Goal: Use online tool/utility: Use online tool/utility

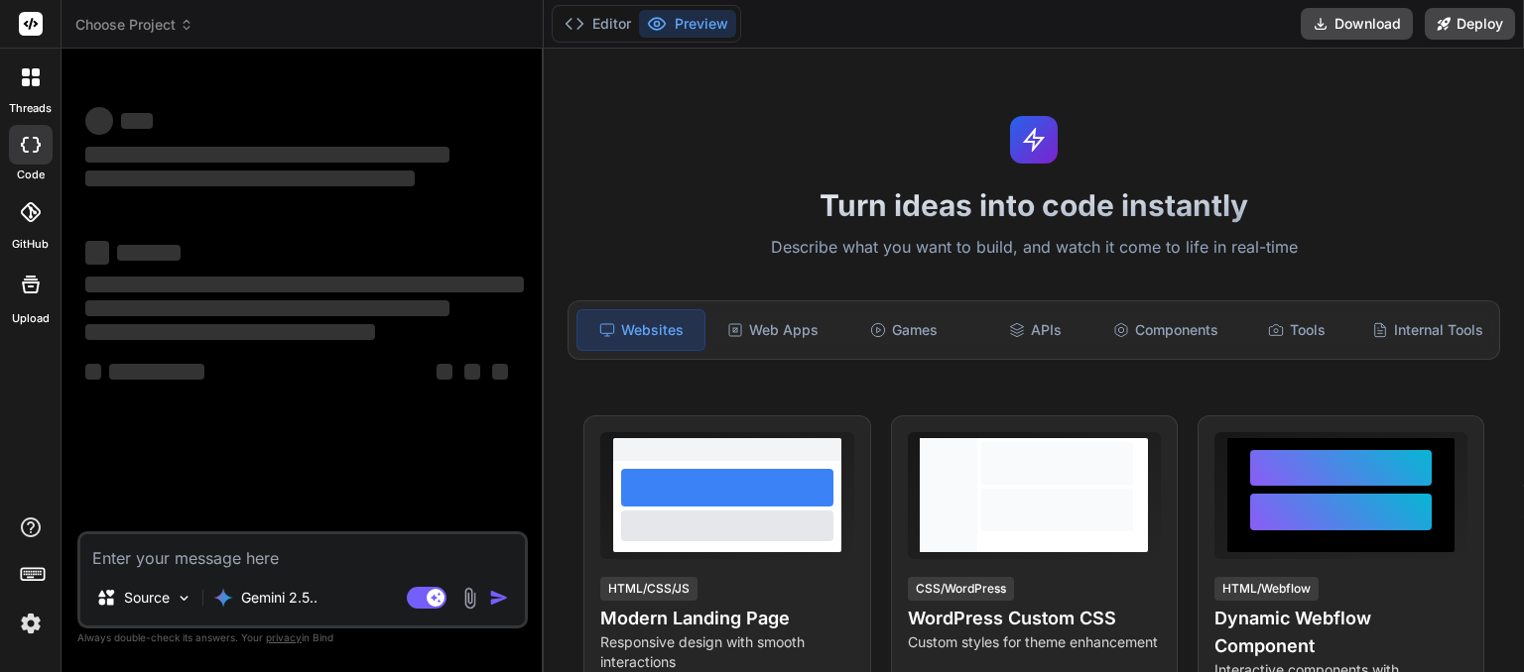
click at [172, 29] on span "Choose Project" at bounding box center [134, 25] width 118 height 20
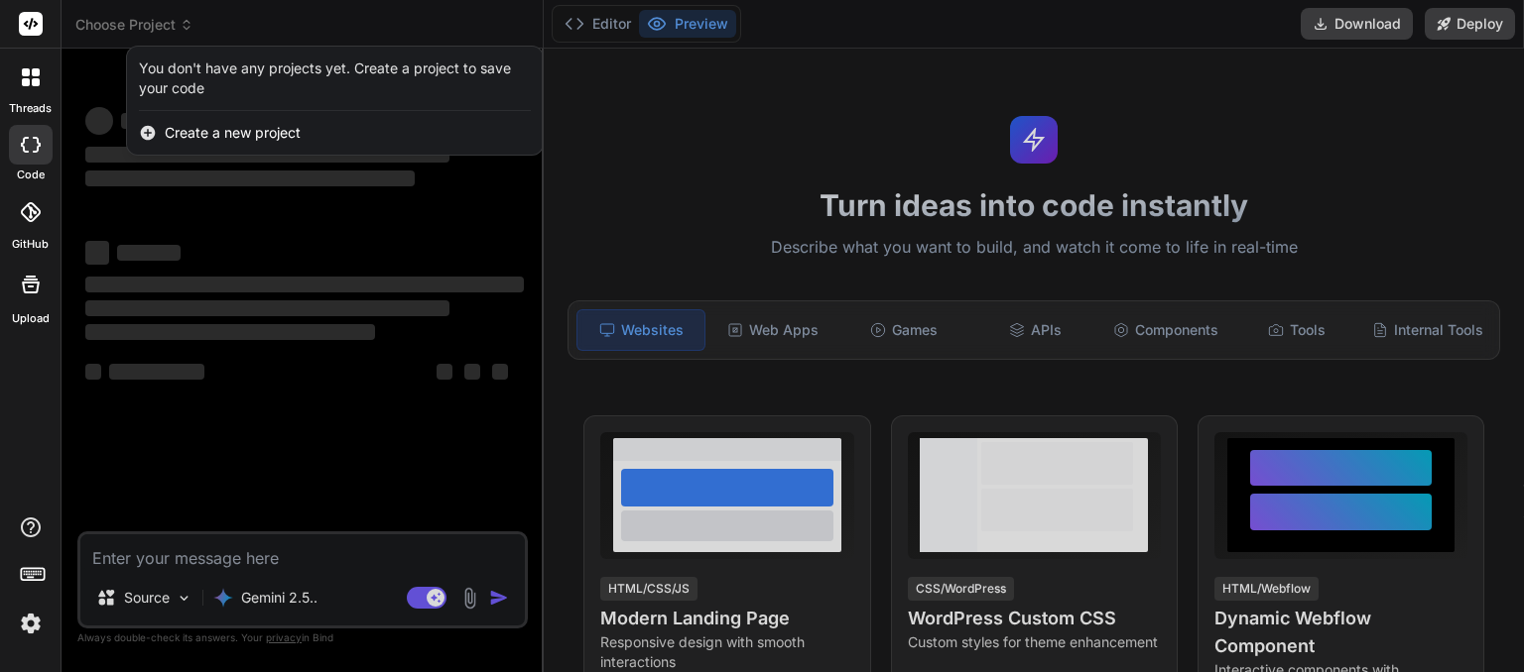
click at [302, 22] on div at bounding box center [762, 336] width 1524 height 672
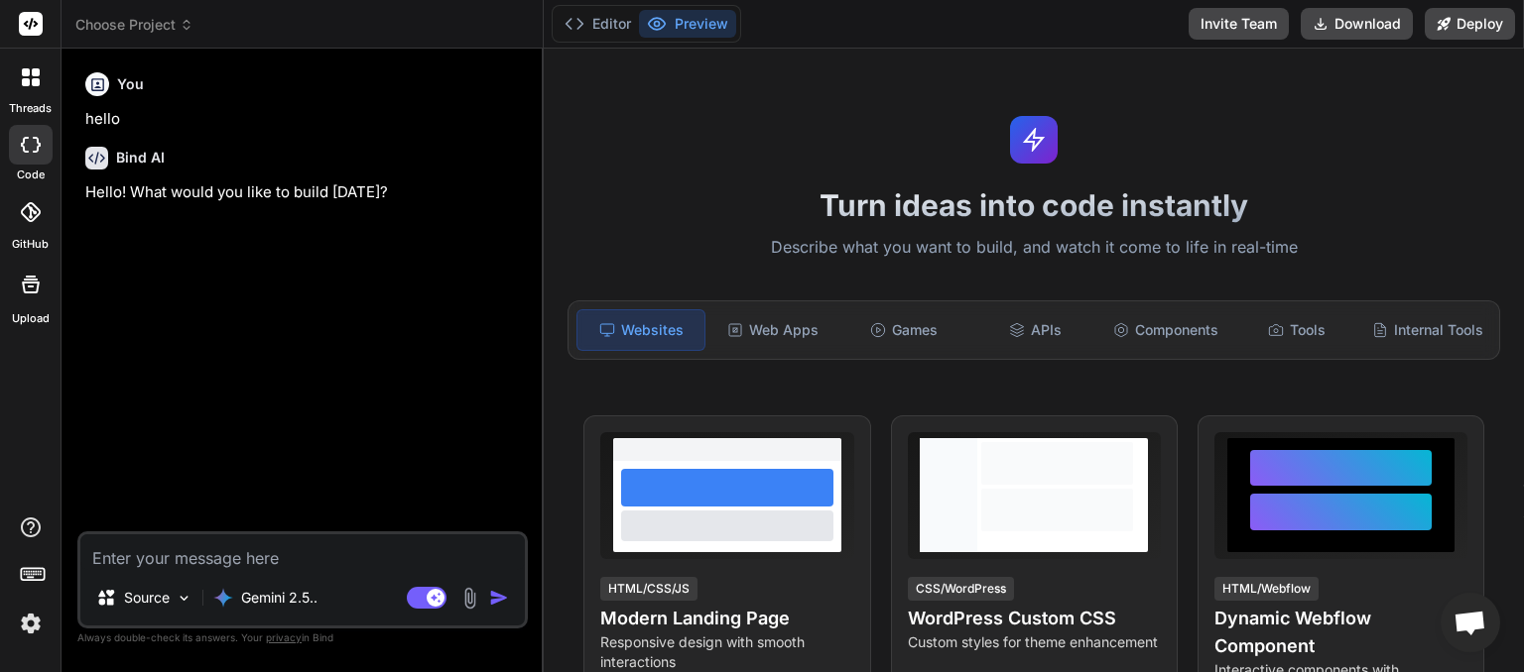
scroll to position [212, 0]
click at [176, 23] on span "Choose Project" at bounding box center [134, 25] width 118 height 20
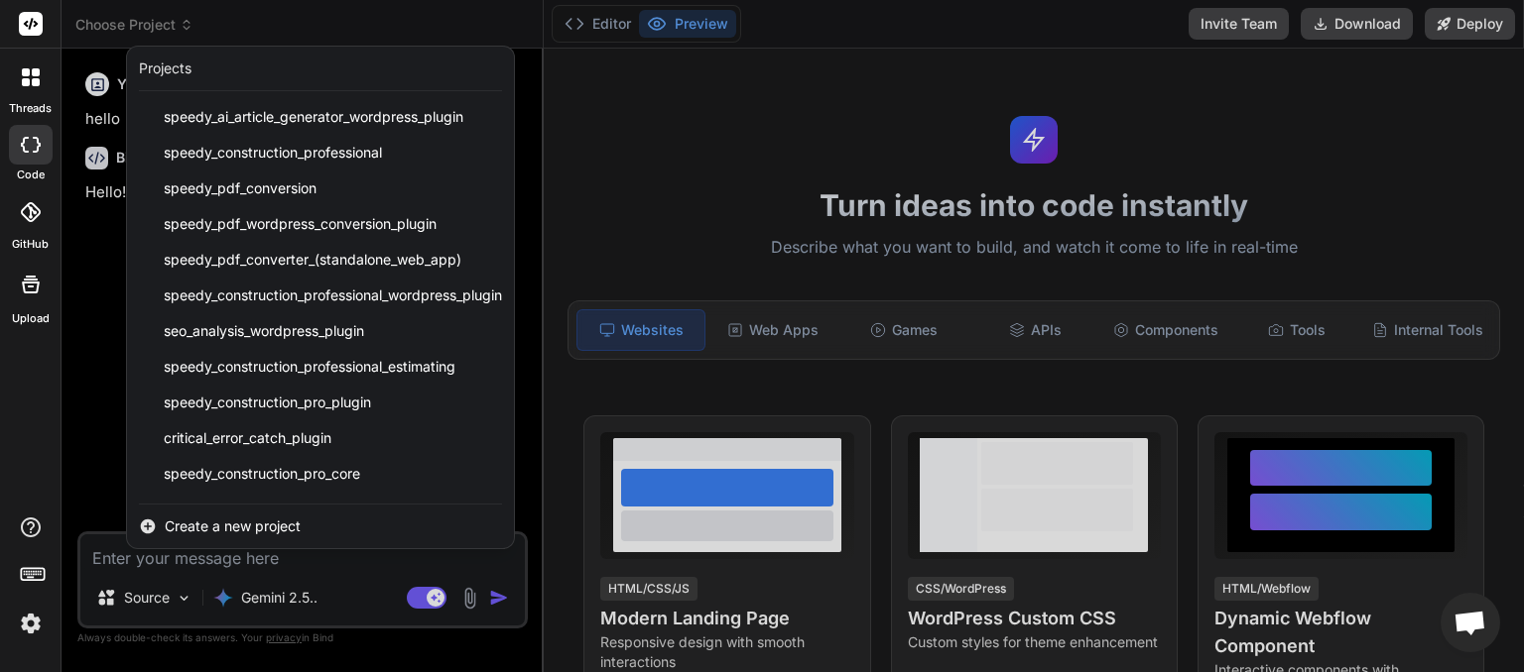
scroll to position [246, 0]
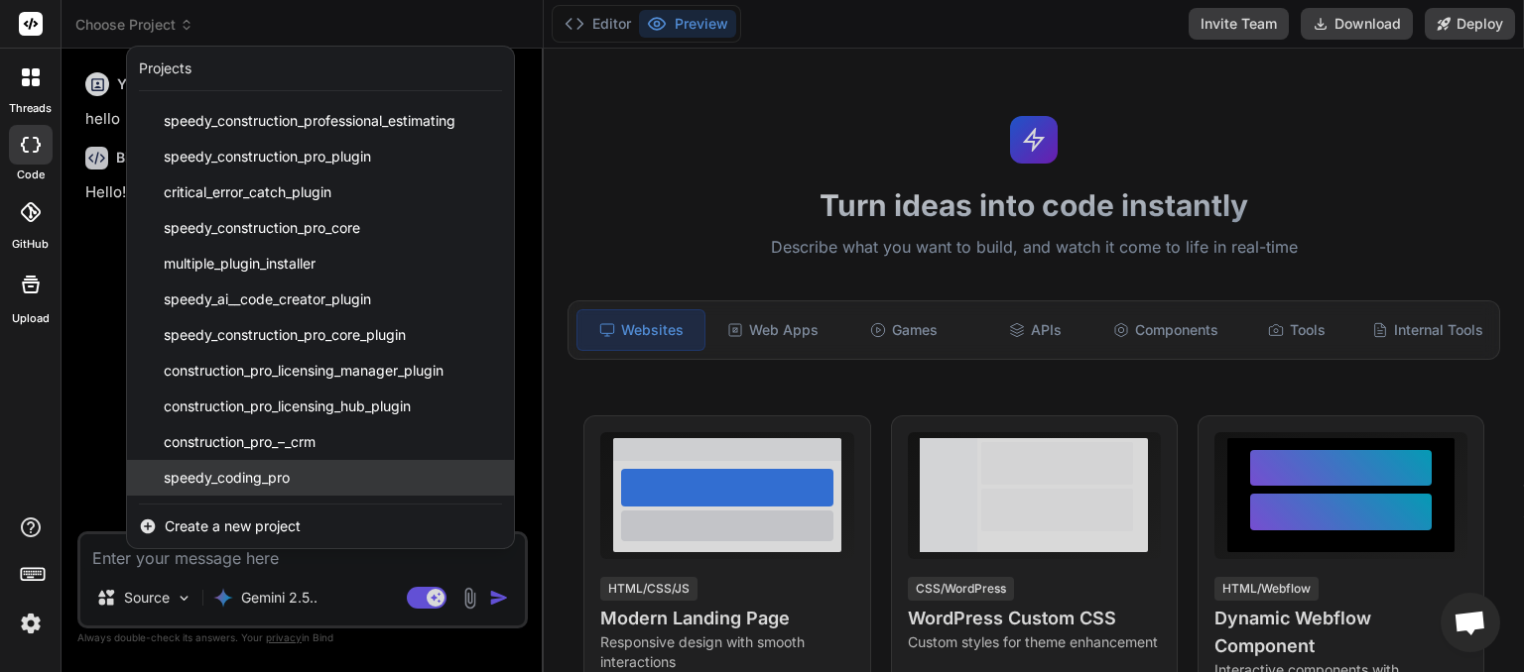
click at [248, 482] on span "speedy_coding_pro" at bounding box center [227, 478] width 126 height 20
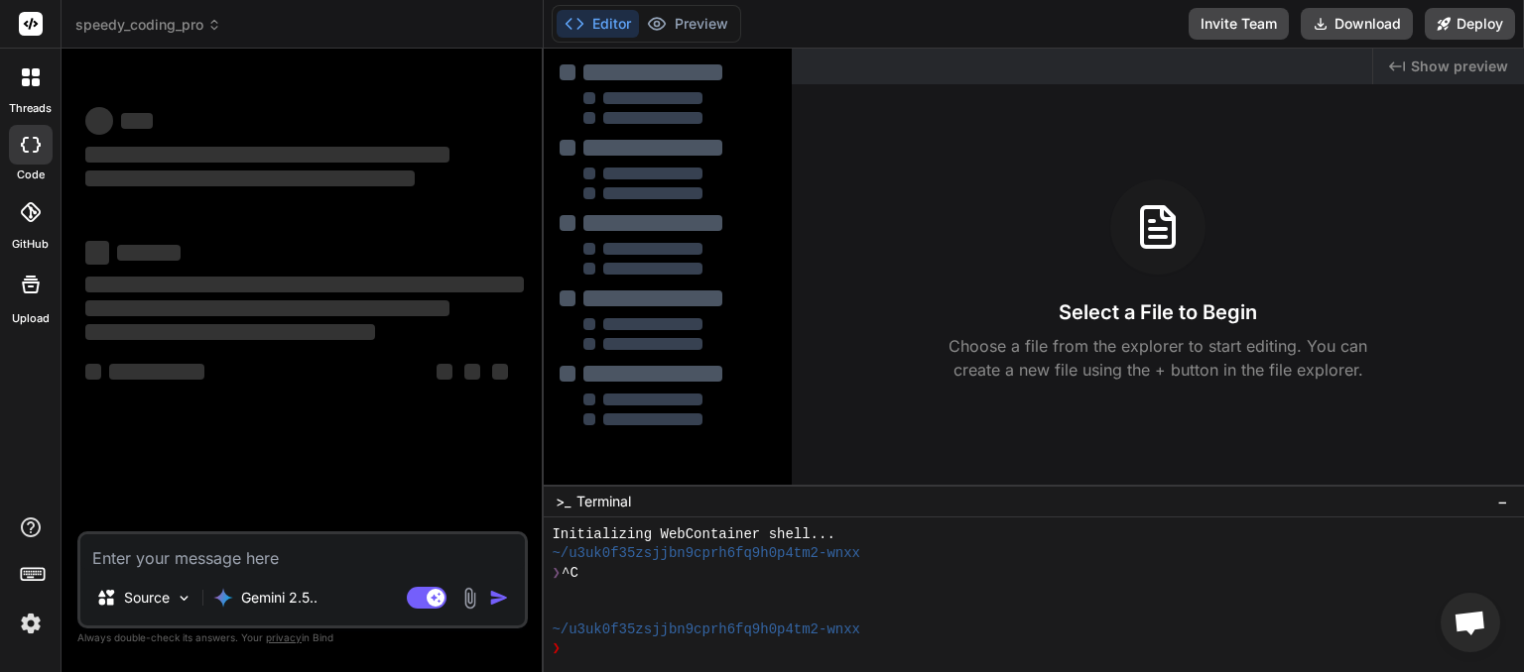
scroll to position [19, 0]
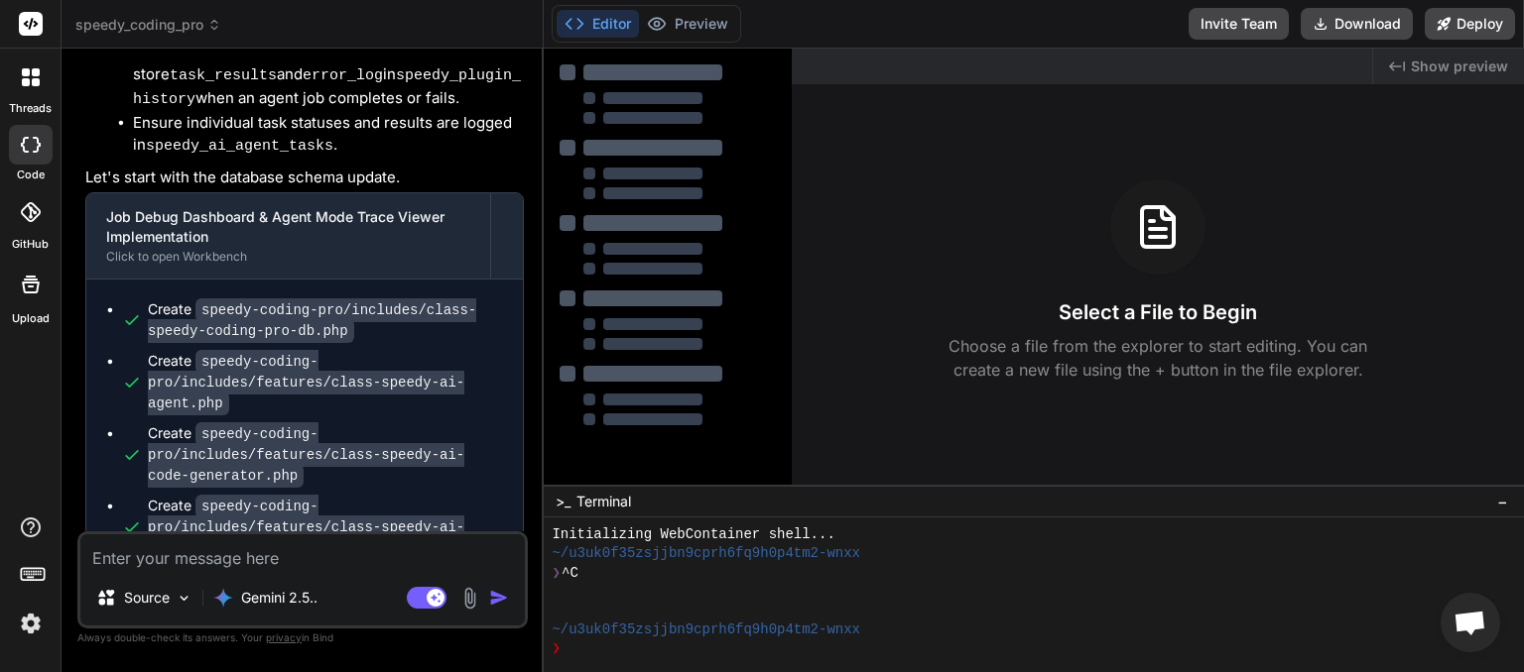
type textarea "x"
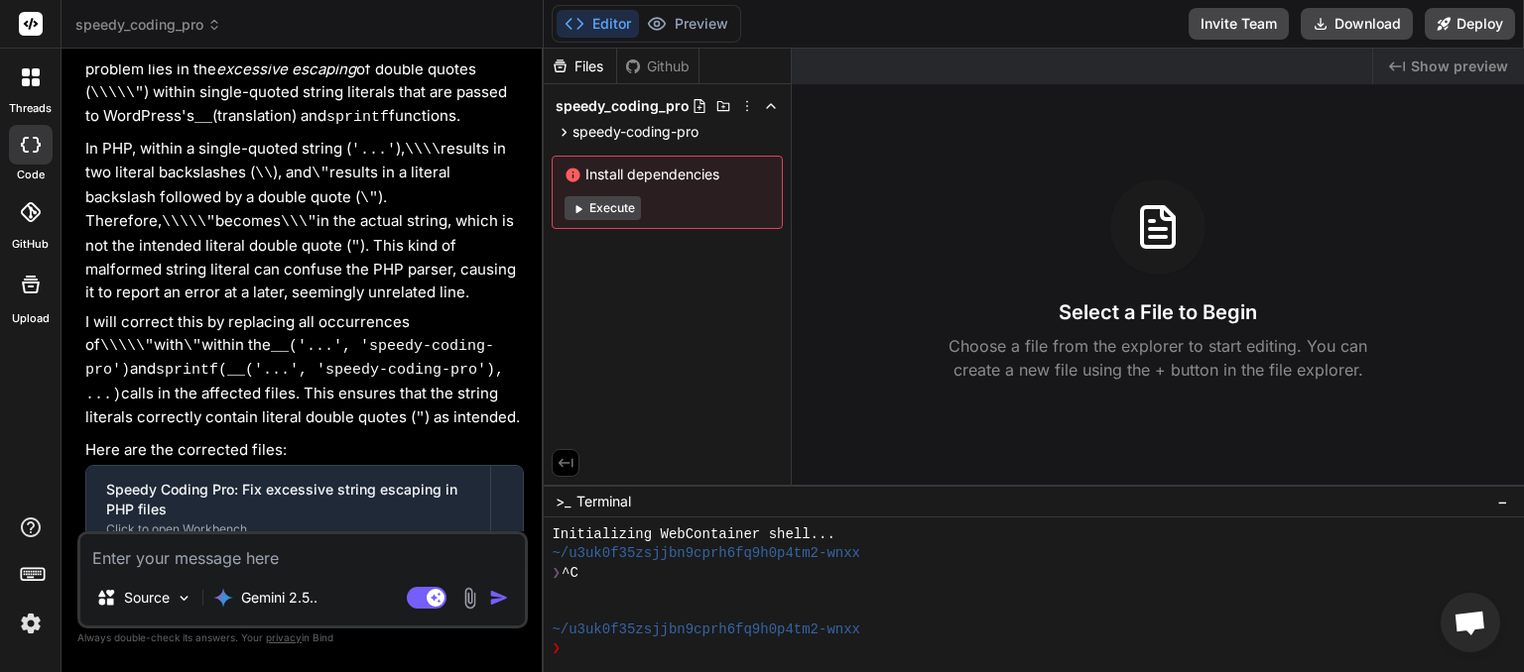
scroll to position [4287, 0]
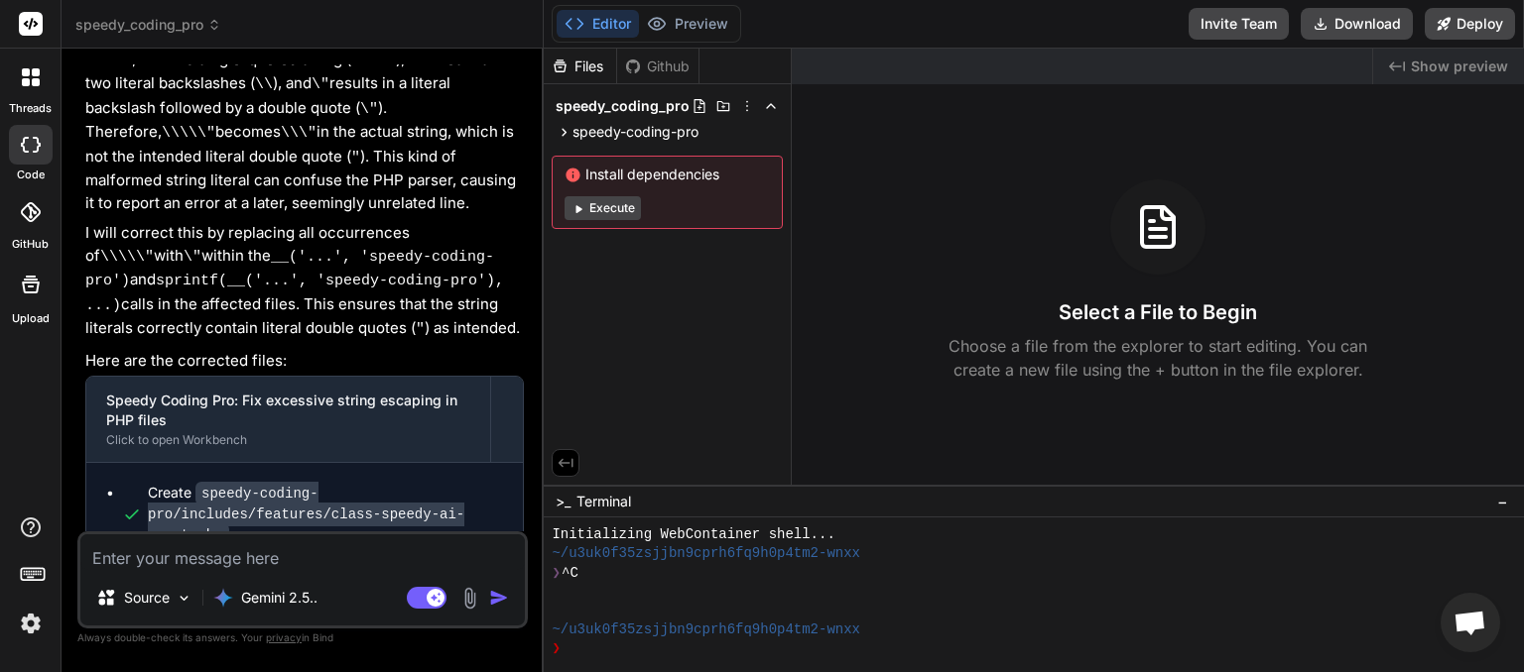
paste textarea "# Loremipsumd: Sitam Consecteturadi EL Seddoeius tem Incidi Utlabor & Etdolorem…"
type textarea "# Loremipsumd: Sitam Consecteturadi EL Seddoeius tem Incidi Utlabor & Etdolorem…"
type textarea "x"
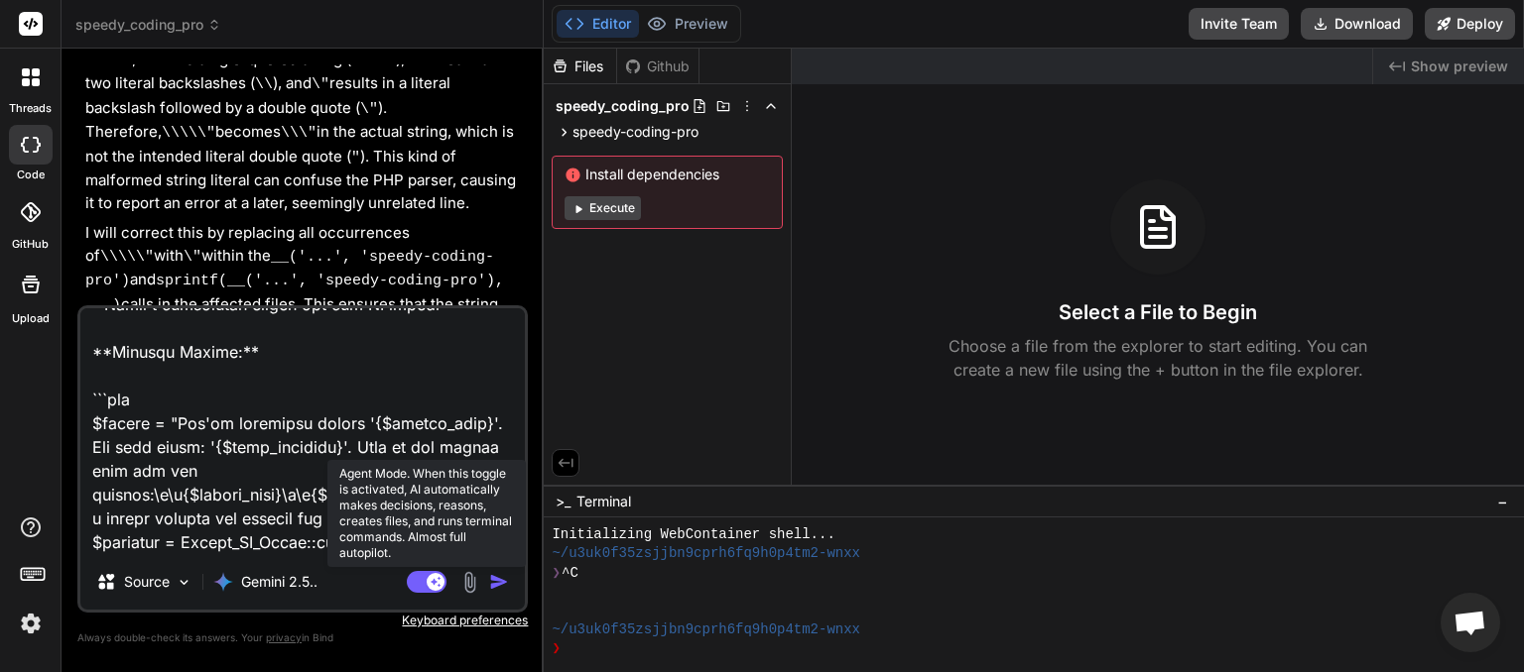
type textarea "# Loremipsumd: Sitam Consecteturadi EL Seddoeius tem Incidi Utlabor & Etdolorem…"
click at [419, 577] on rect at bounding box center [427, 582] width 40 height 22
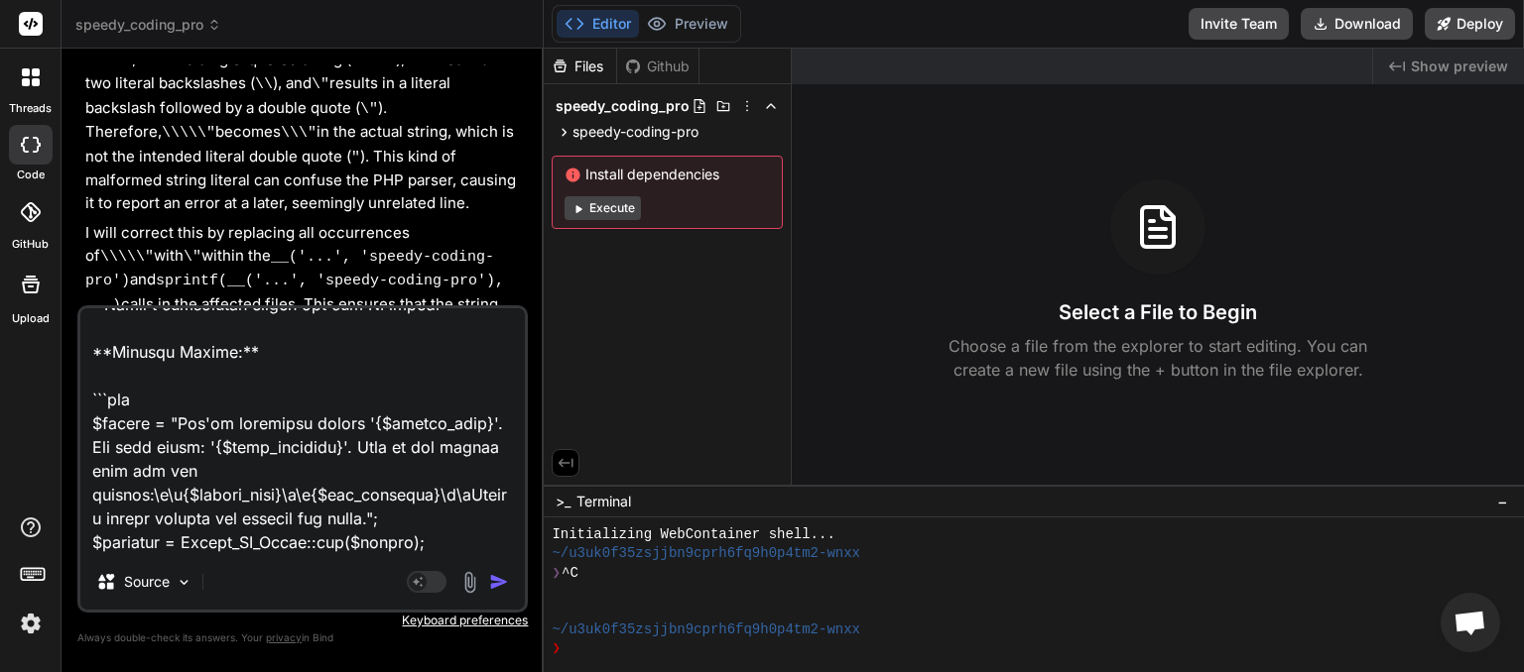
click at [494, 581] on img "button" at bounding box center [499, 582] width 20 height 20
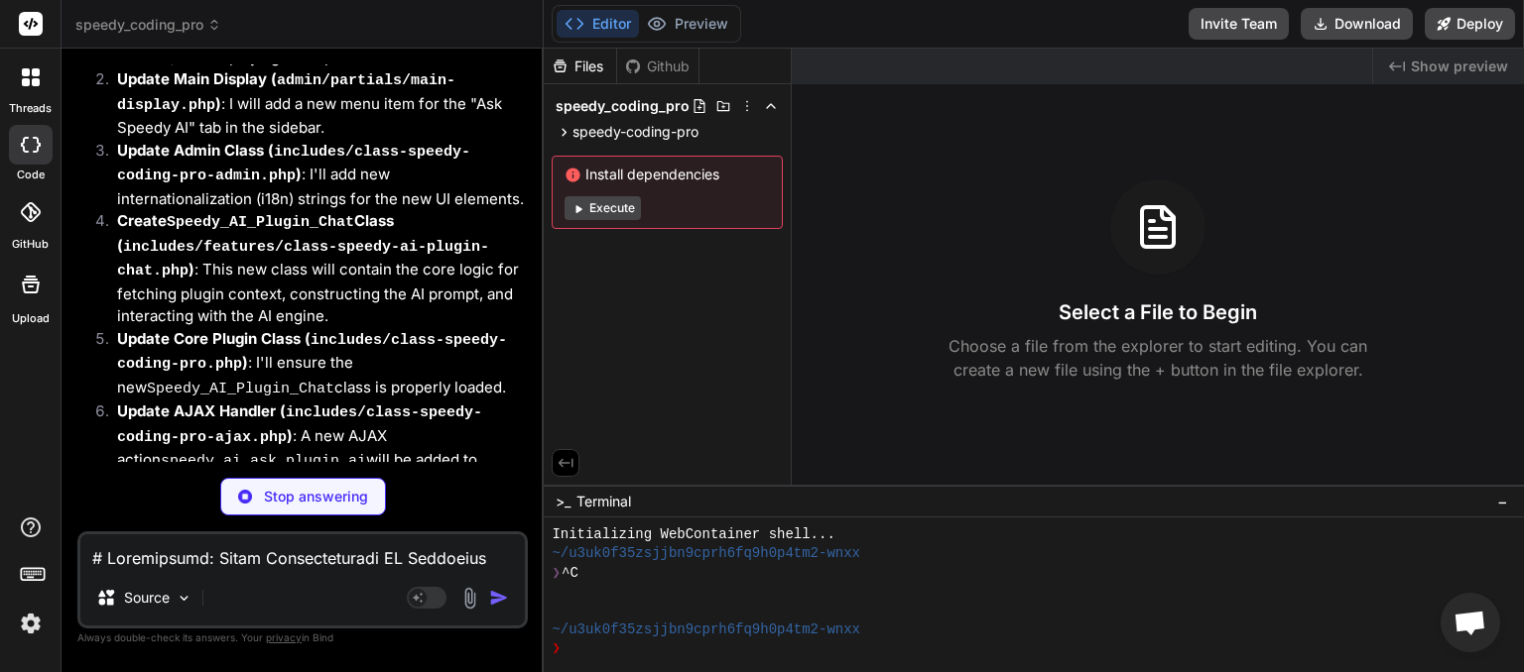
scroll to position [5829, 0]
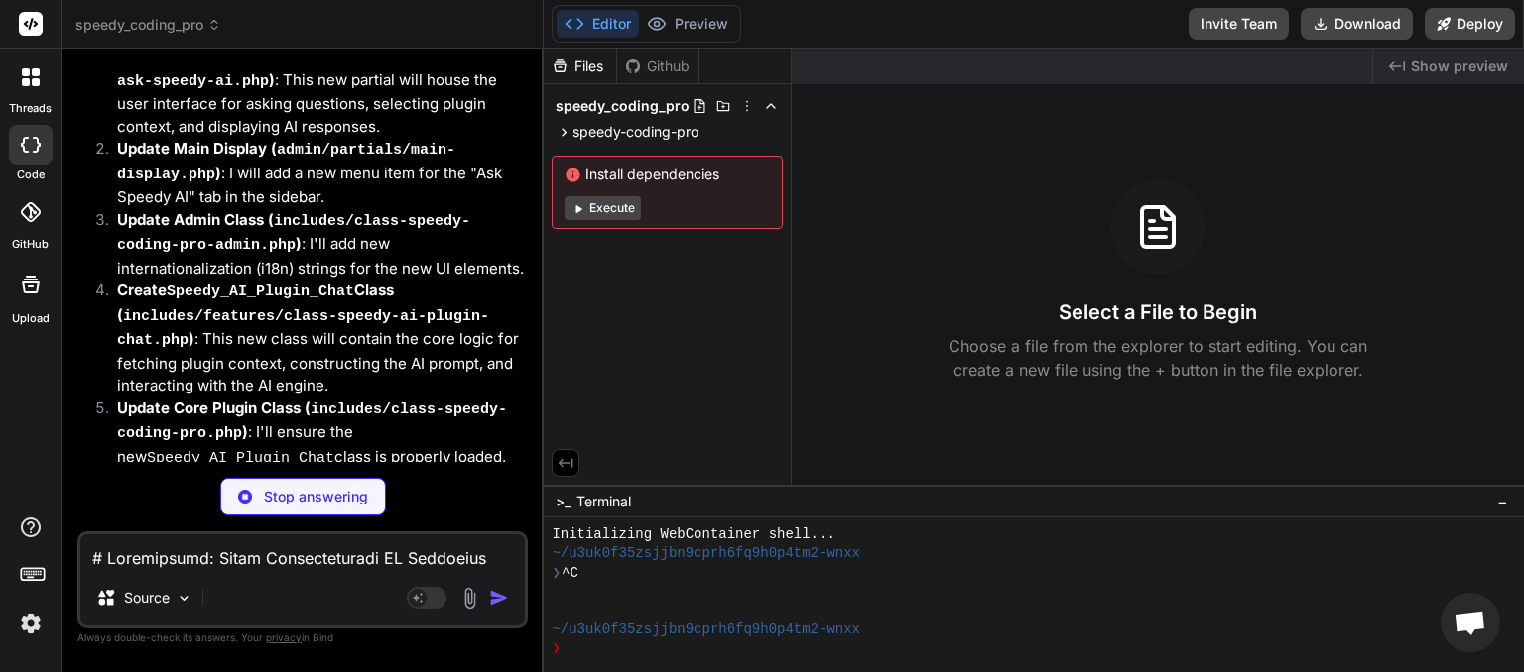
type textarea "x"
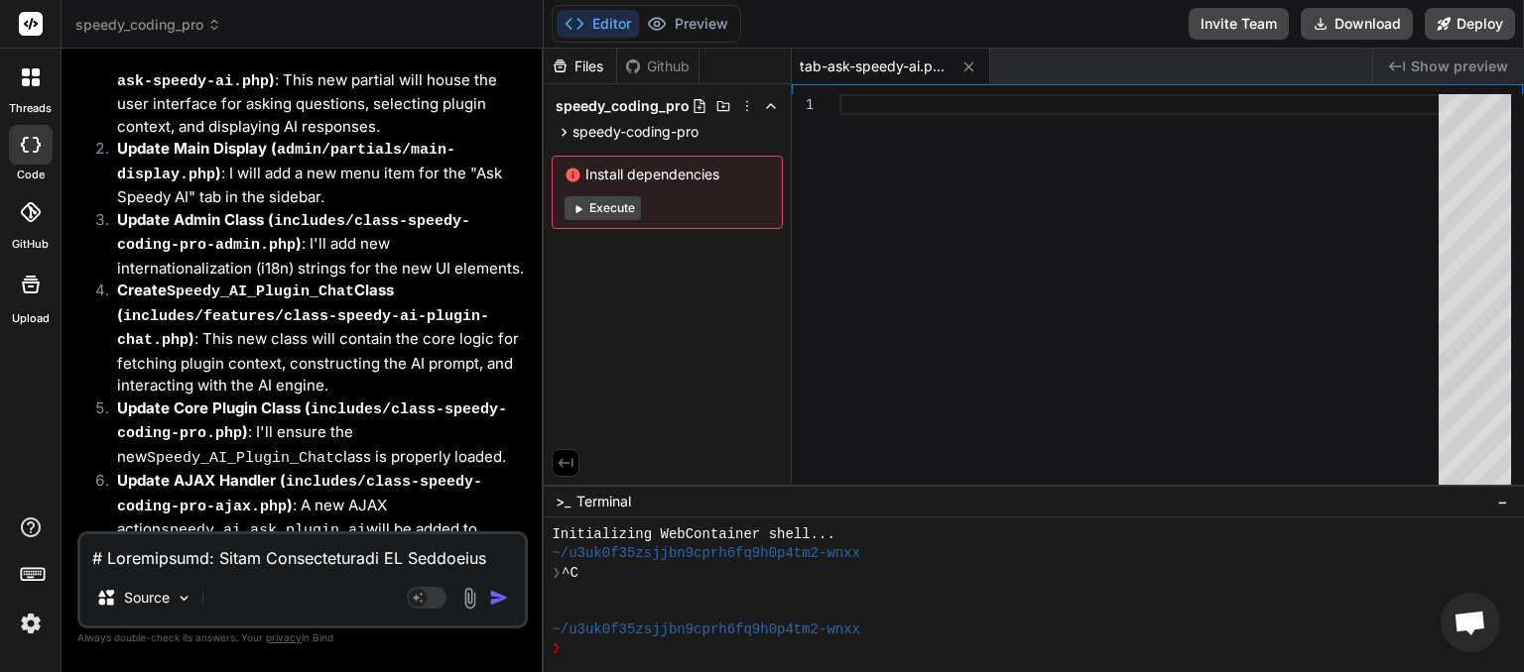
scroll to position [5901, 0]
